Goal: Task Accomplishment & Management: Complete application form

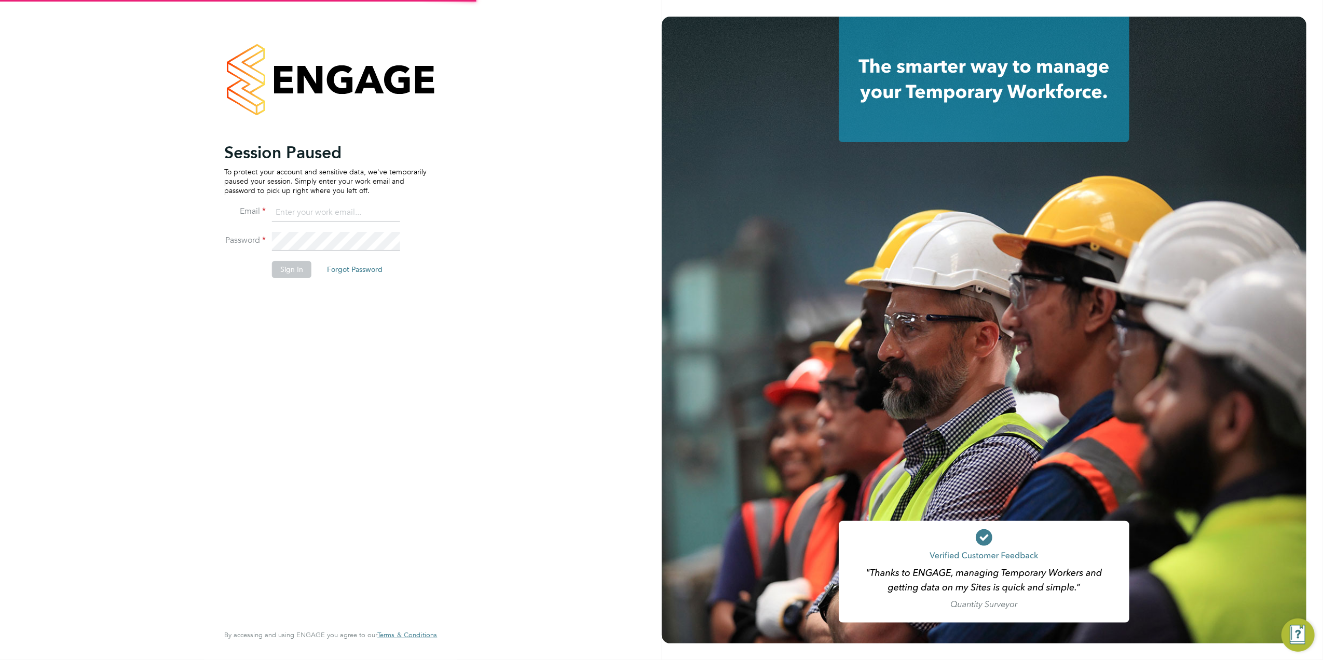
type input "tomnewton@itsconstruction.co.uk"
click at [297, 265] on button "Sign In" at bounding box center [291, 269] width 39 height 17
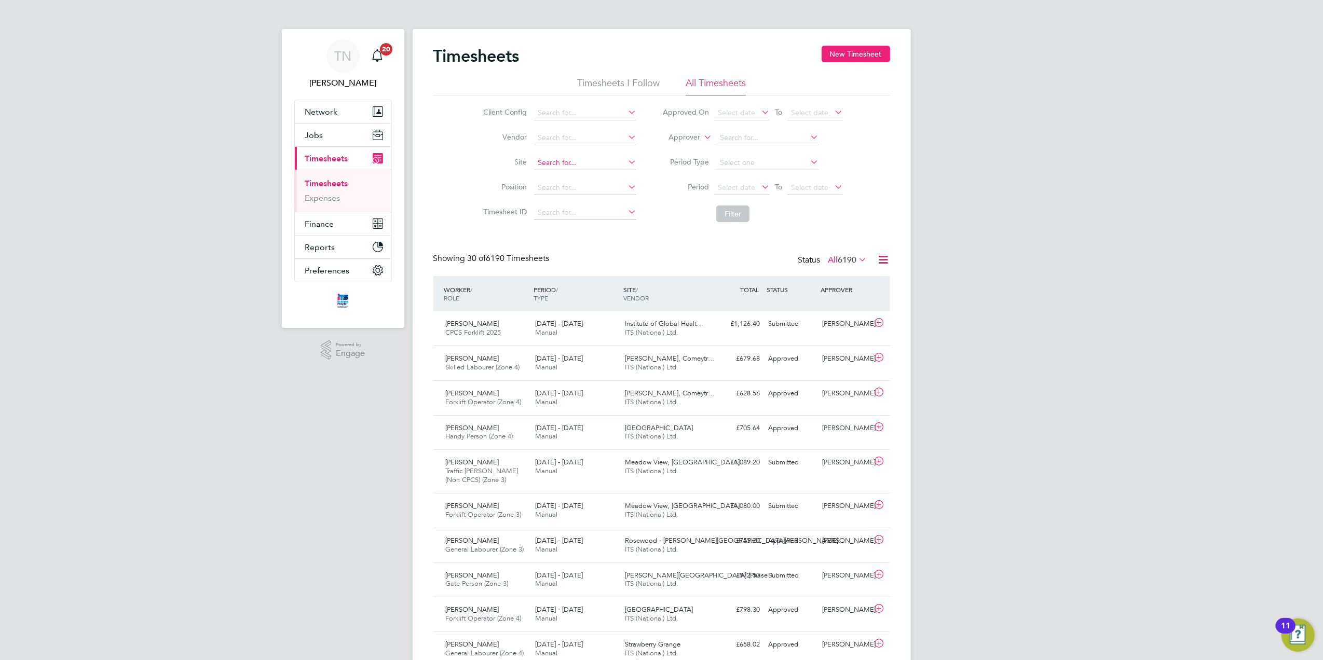
click at [586, 161] on input at bounding box center [585, 163] width 102 height 15
click at [620, 175] on b "Fern" at bounding box center [627, 177] width 15 height 9
type input "Long [PERSON_NAME] ([GEOGRAPHIC_DATA])"
click at [733, 212] on button "Filter" at bounding box center [732, 213] width 33 height 17
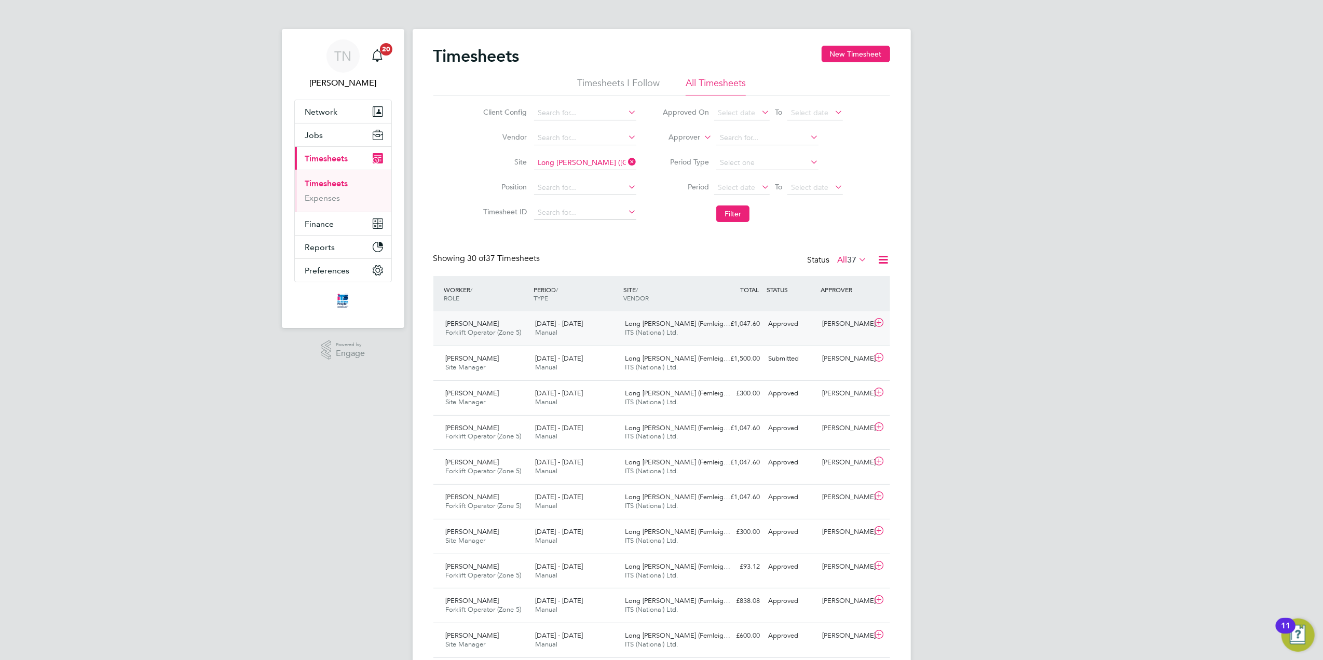
click at [798, 326] on div "Approved" at bounding box center [791, 324] width 54 height 17
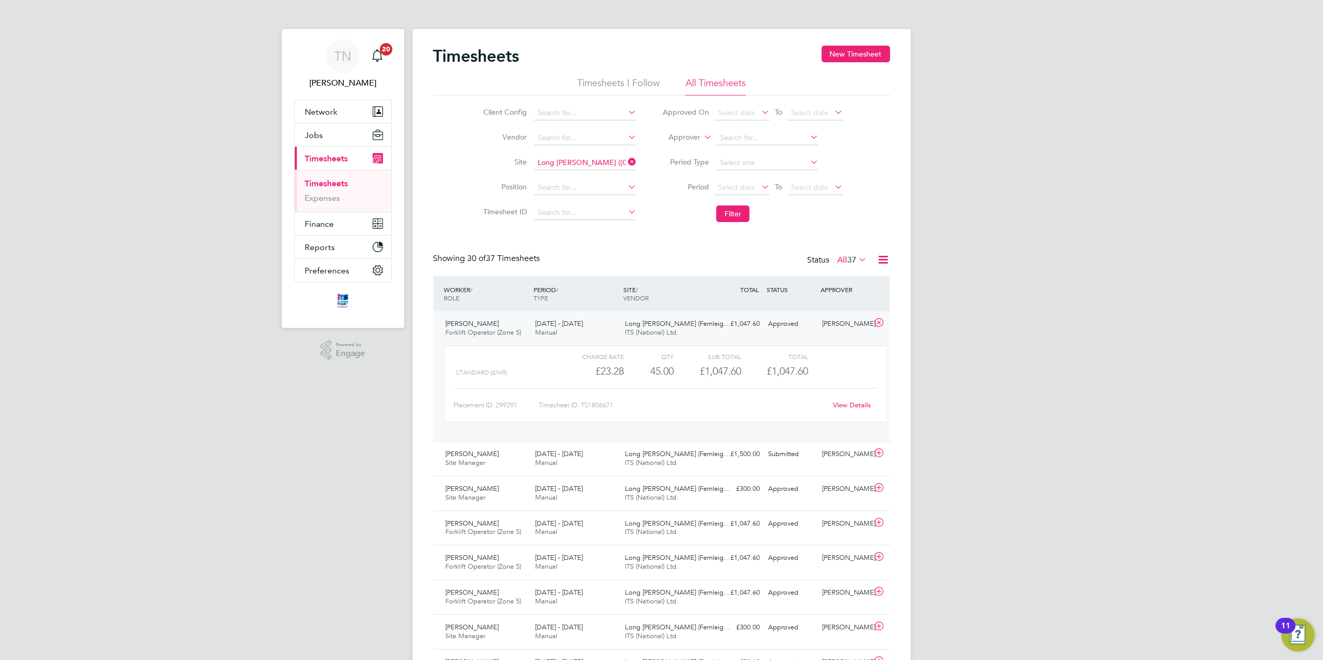
click at [626, 165] on icon at bounding box center [626, 162] width 0 height 15
click at [591, 165] on input at bounding box center [585, 163] width 102 height 15
click at [588, 189] on li "[PERSON_NAME] Walk / Beac on Side" at bounding box center [599, 191] width 132 height 14
type input "[PERSON_NAME] Walk / Beacon Side"
click at [723, 211] on button "Filter" at bounding box center [732, 213] width 33 height 17
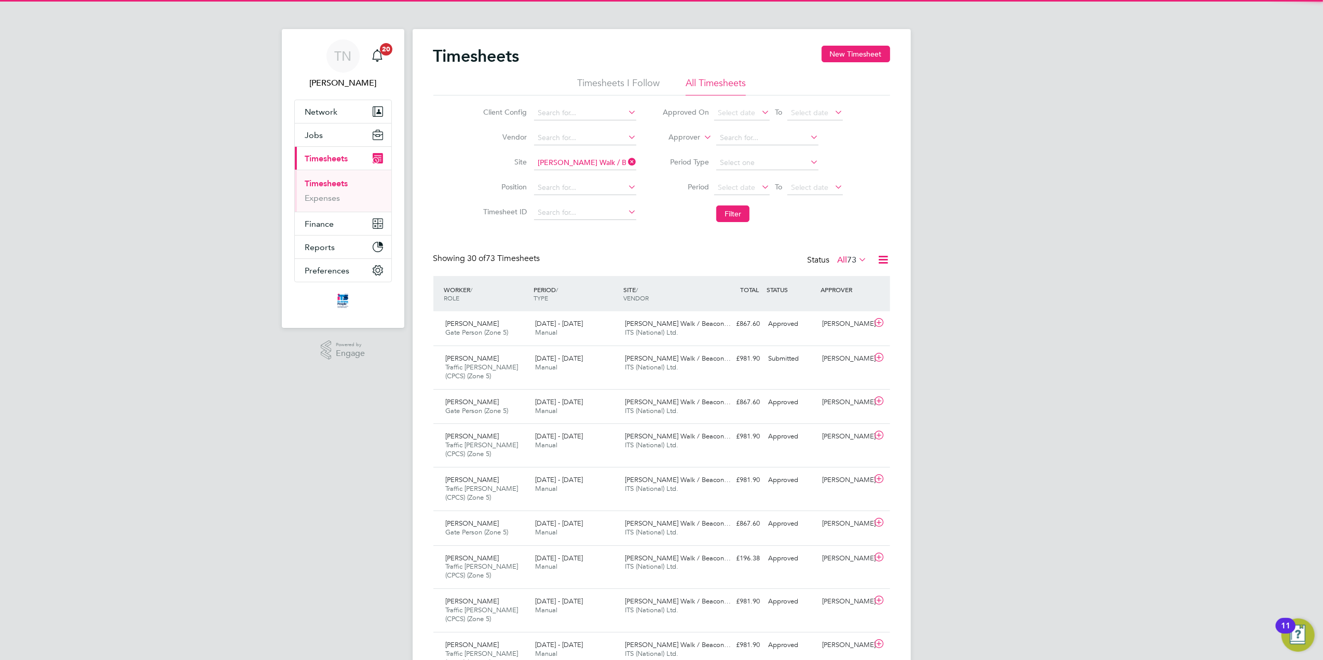
scroll to position [26, 90]
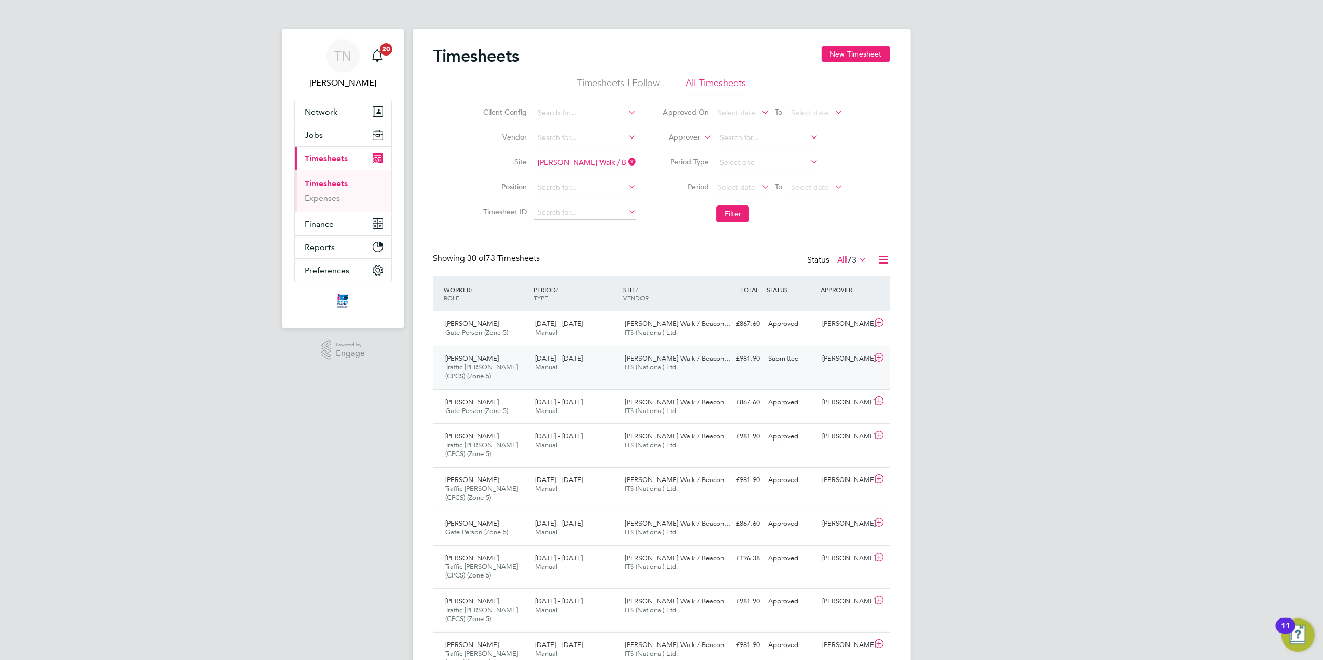
click at [796, 362] on div "Submitted" at bounding box center [791, 358] width 54 height 17
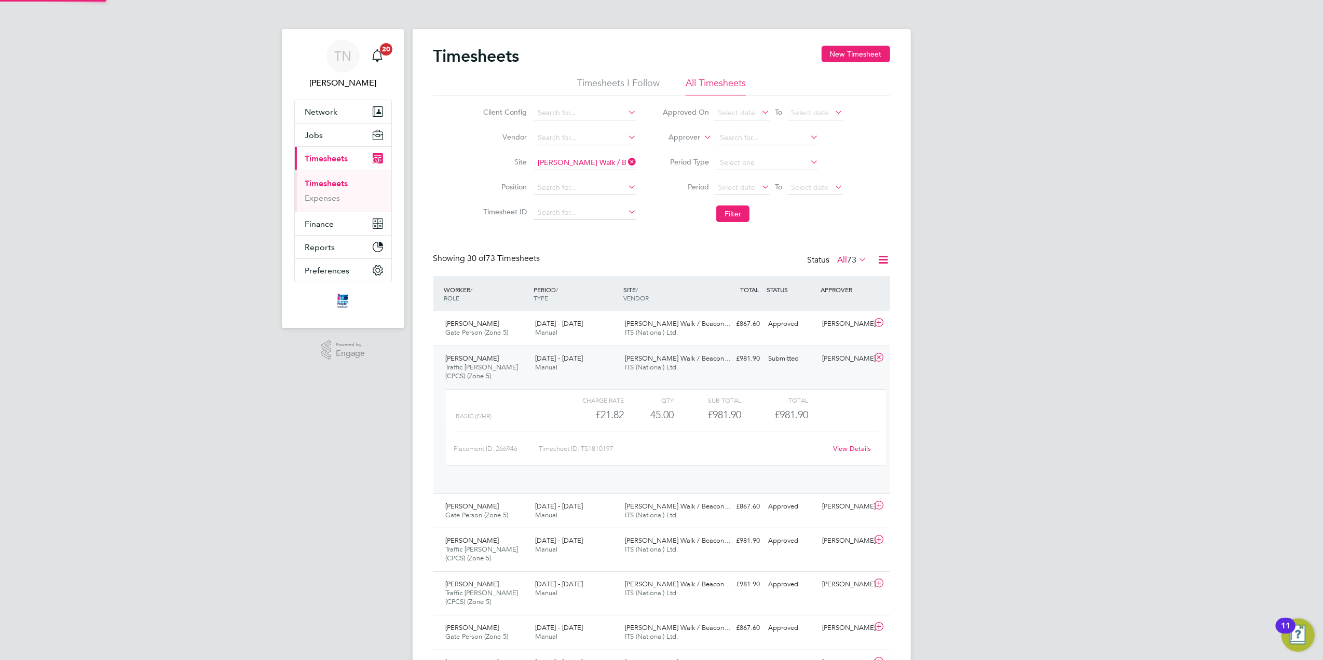
scroll to position [17, 101]
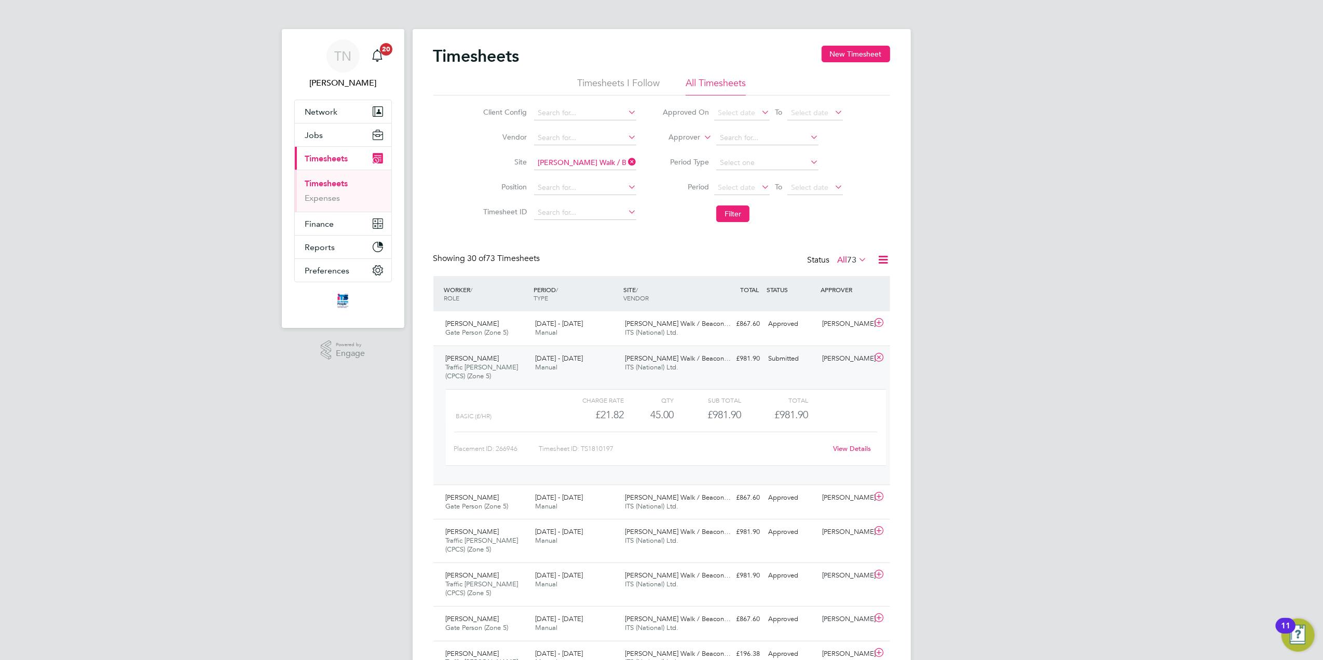
click at [847, 451] on link "View Details" at bounding box center [852, 448] width 38 height 9
click at [744, 221] on button "Filter" at bounding box center [732, 213] width 33 height 17
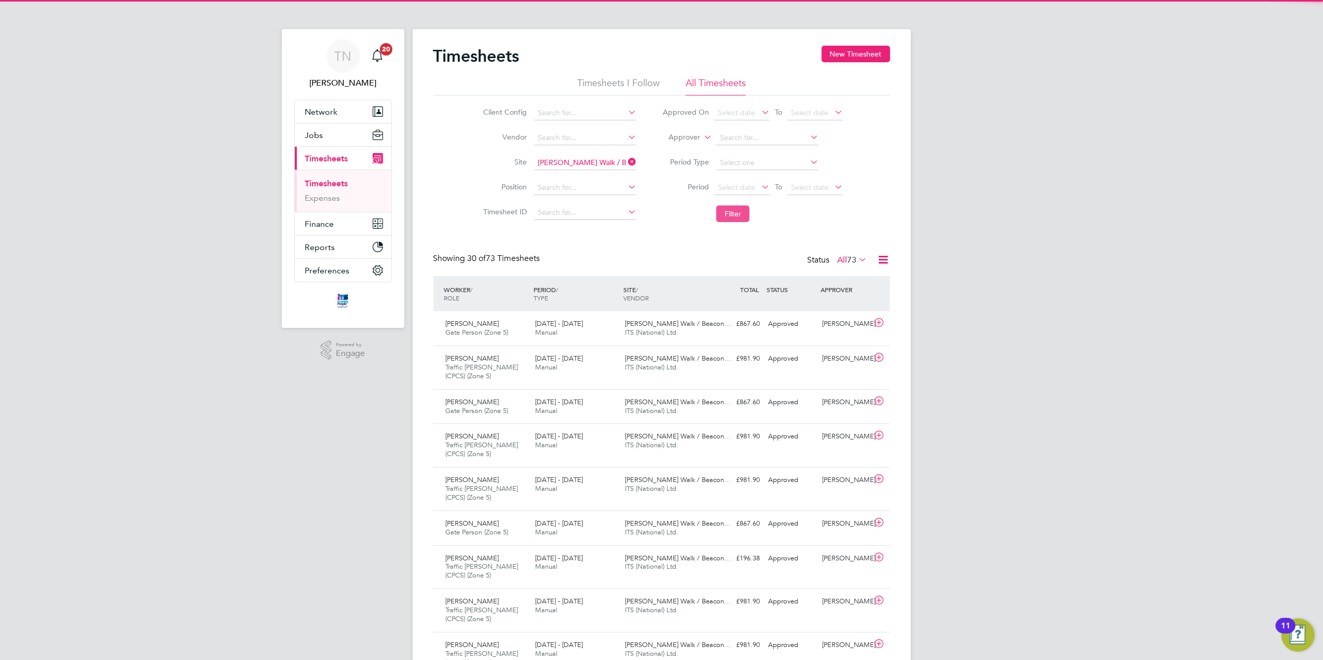
scroll to position [26, 90]
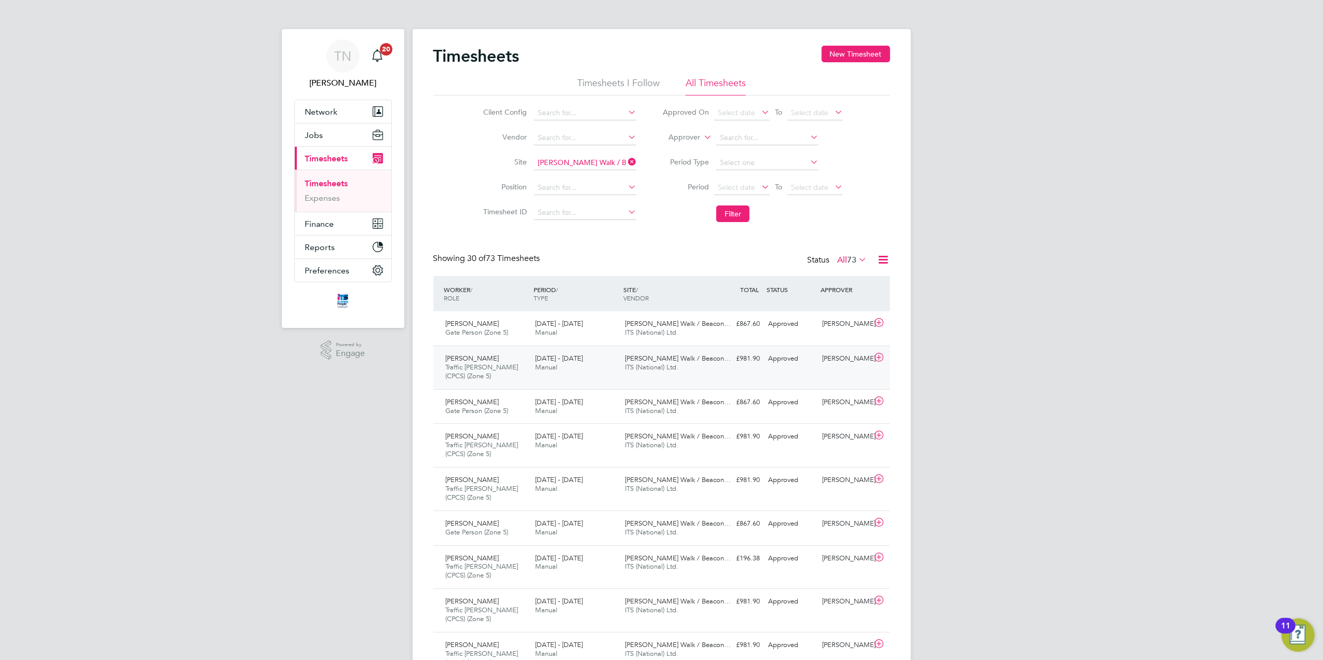
click at [722, 365] on div "£981.90 Approved" at bounding box center [737, 358] width 54 height 17
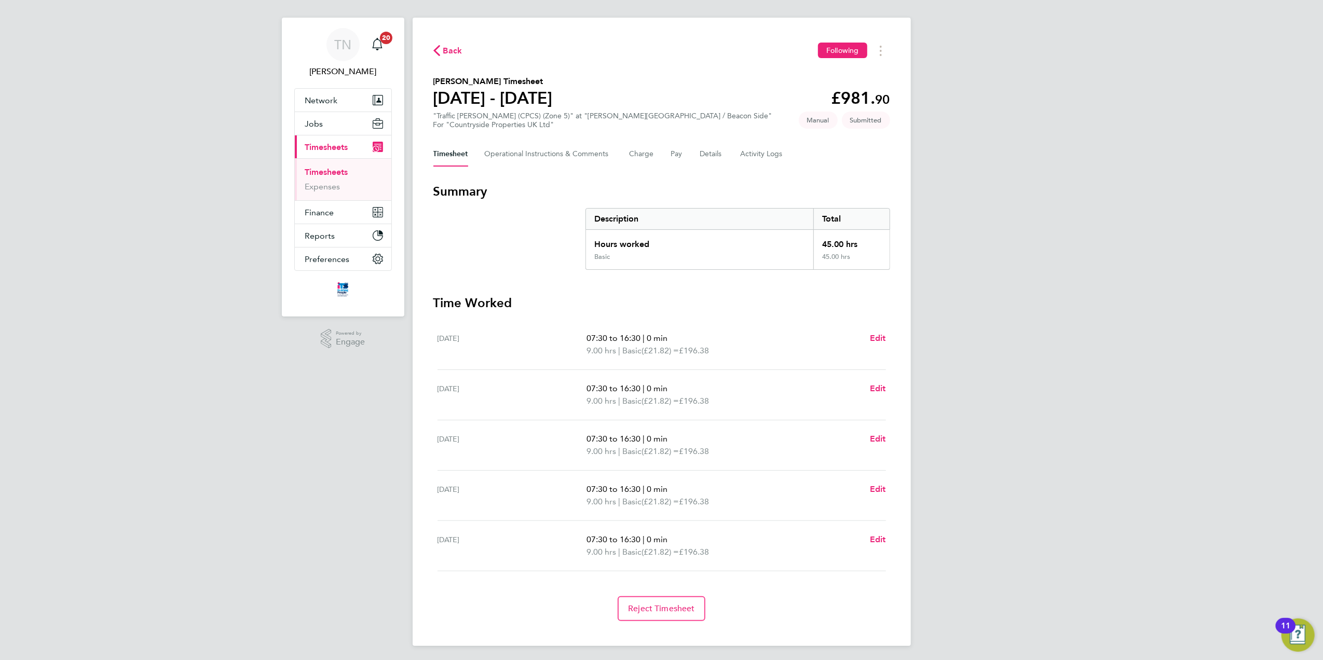
scroll to position [15, 0]
click at [872, 336] on span "Edit" at bounding box center [878, 336] width 16 height 10
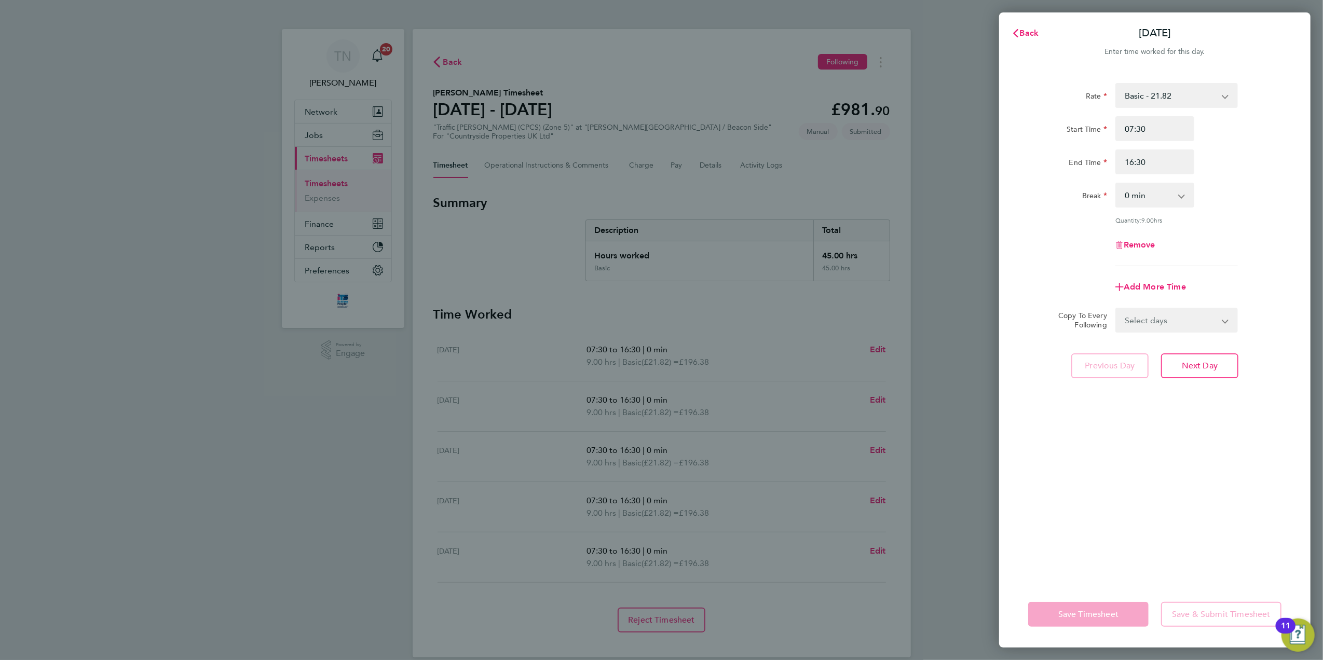
click at [1150, 202] on select "0 min 15 min 30 min 45 min 60 min 75 min 90 min" at bounding box center [1148, 195] width 64 height 23
click at [1116, 184] on select "0 min 15 min 30 min 45 min 60 min 75 min 90 min" at bounding box center [1148, 195] width 64 height 23
click at [1173, 316] on select "Select days Day Tuesday Wednesday Thursday Friday" at bounding box center [1170, 320] width 109 height 23
select select "TUE"
click at [1116, 309] on select "Select days Day Tuesday Wednesday Thursday Friday" at bounding box center [1170, 320] width 109 height 23
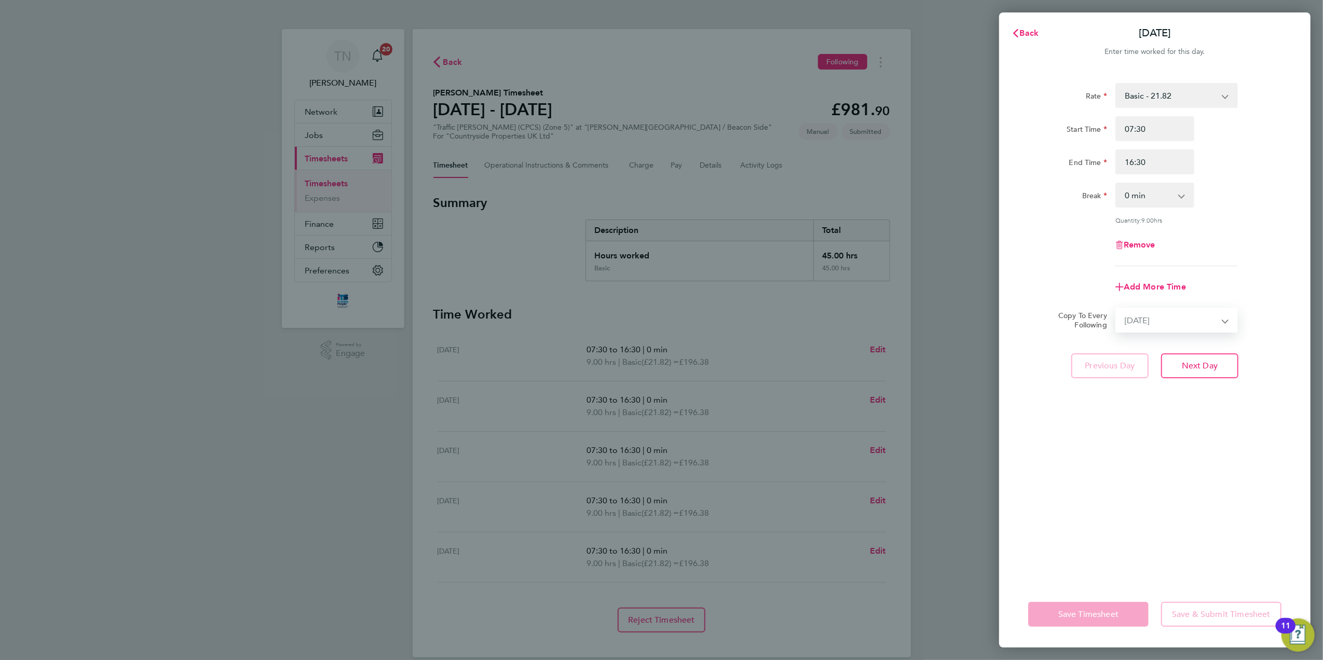
select select "2025-08-29"
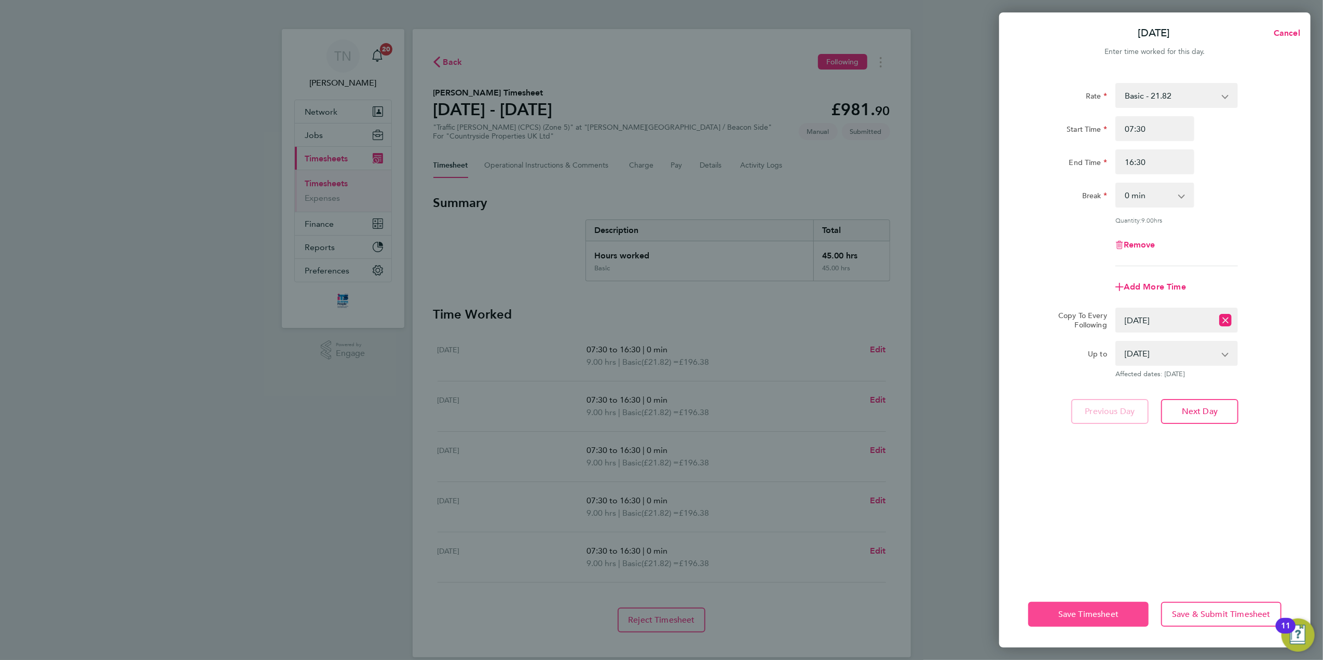
click at [1125, 609] on button "Save Timesheet" at bounding box center [1088, 614] width 120 height 25
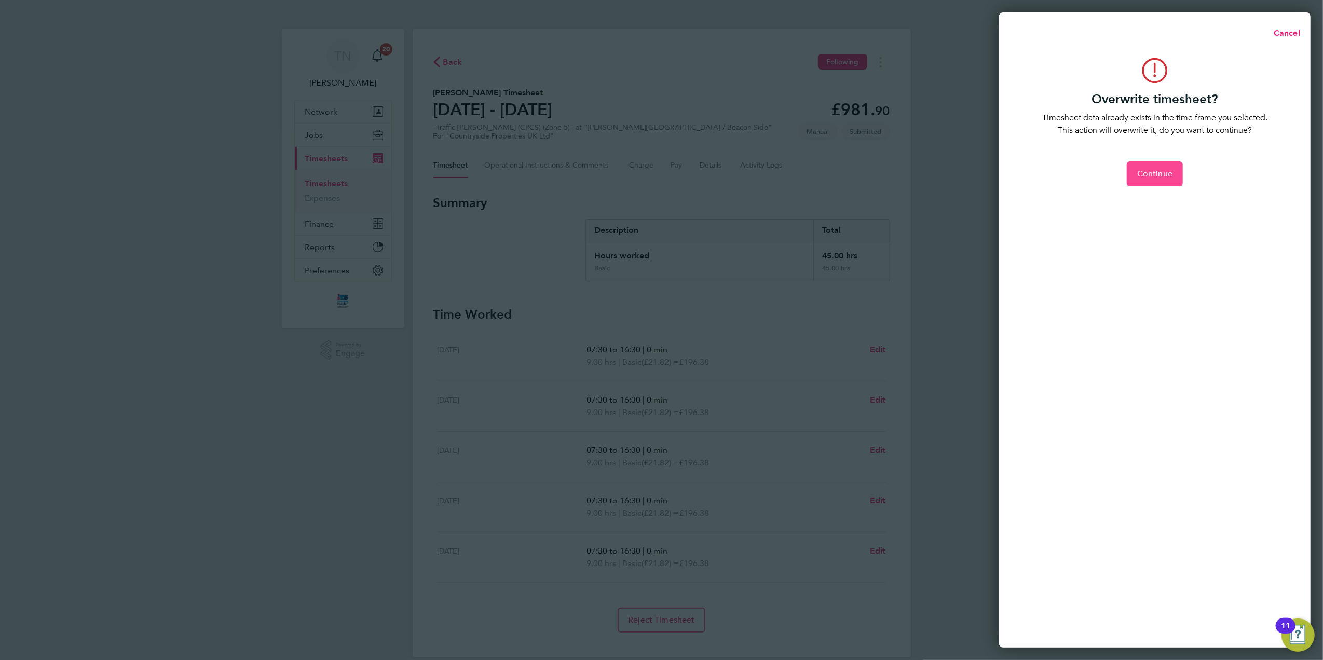
click at [1146, 174] on span "Continue" at bounding box center [1154, 174] width 35 height 10
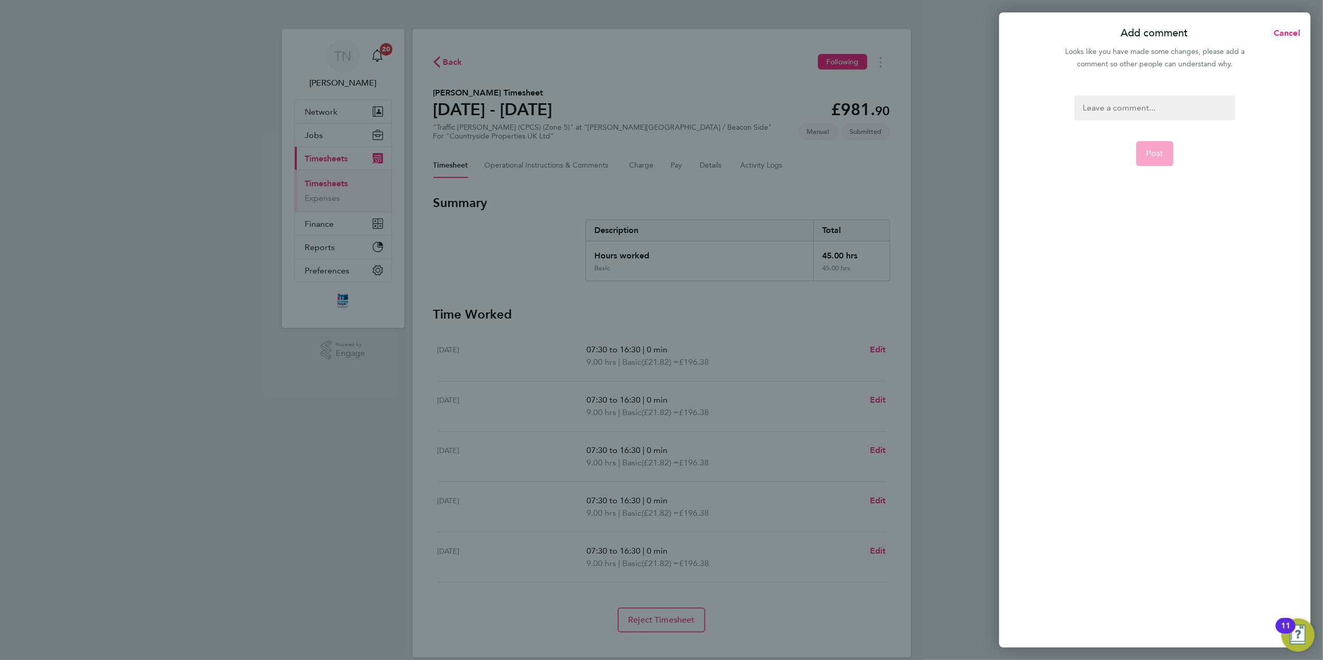
click at [1109, 99] on div at bounding box center [1154, 107] width 160 height 25
click at [1146, 148] on button "Post" at bounding box center [1155, 153] width 38 height 25
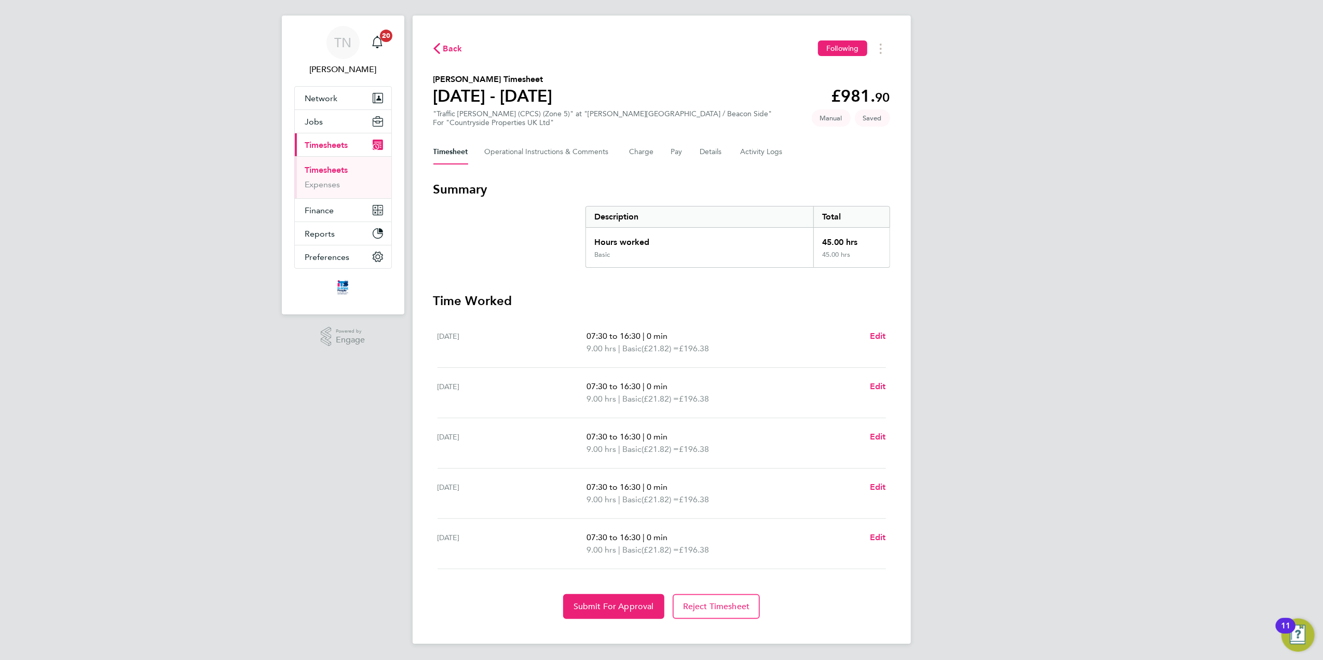
scroll to position [15, 0]
click at [626, 606] on span "Submit For Approval" at bounding box center [613, 606] width 80 height 10
click at [445, 50] on span "Back" at bounding box center [452, 48] width 19 height 12
